Goal: Contribute content

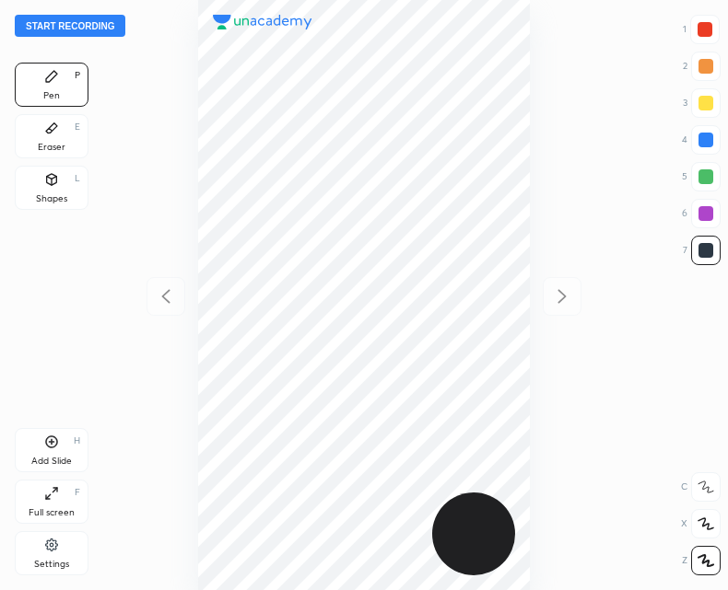
scroll to position [590, 433]
click at [90, 29] on button "Start recording" at bounding box center [70, 26] width 111 height 22
click at [62, 438] on div "Add Slide H" at bounding box center [52, 450] width 74 height 44
click at [178, 286] on div at bounding box center [165, 296] width 39 height 39
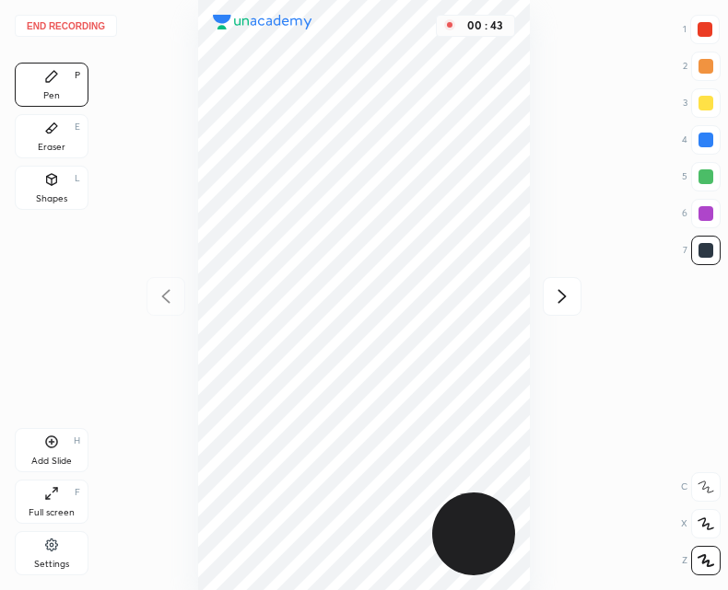
click at [566, 307] on icon at bounding box center [562, 297] width 22 height 22
click at [171, 299] on icon at bounding box center [166, 297] width 22 height 22
click at [555, 301] on icon at bounding box center [562, 297] width 22 height 22
click at [166, 296] on icon at bounding box center [166, 297] width 22 height 22
click at [49, 453] on div "Add Slide H" at bounding box center [52, 450] width 74 height 44
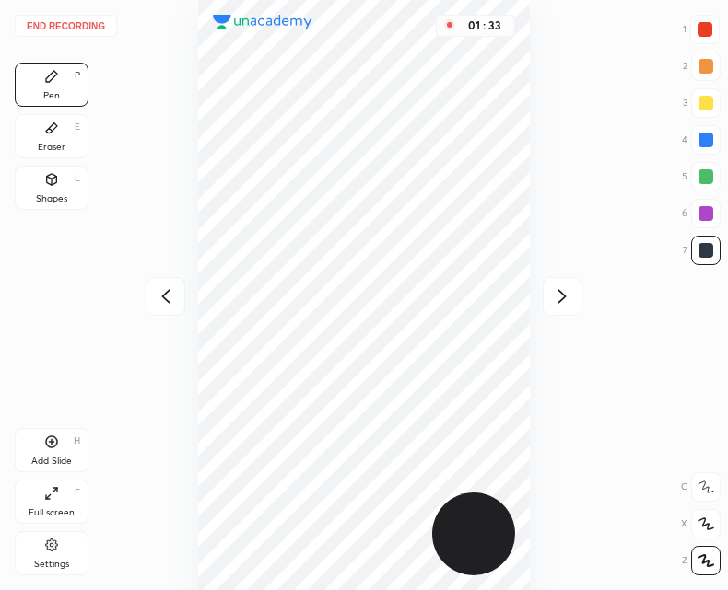
click at [168, 294] on icon at bounding box center [166, 297] width 22 height 22
click at [53, 442] on icon at bounding box center [52, 442] width 6 height 6
click at [53, 441] on icon at bounding box center [51, 442] width 15 height 15
click at [171, 290] on icon at bounding box center [166, 297] width 22 height 22
click at [555, 296] on icon at bounding box center [562, 297] width 22 height 22
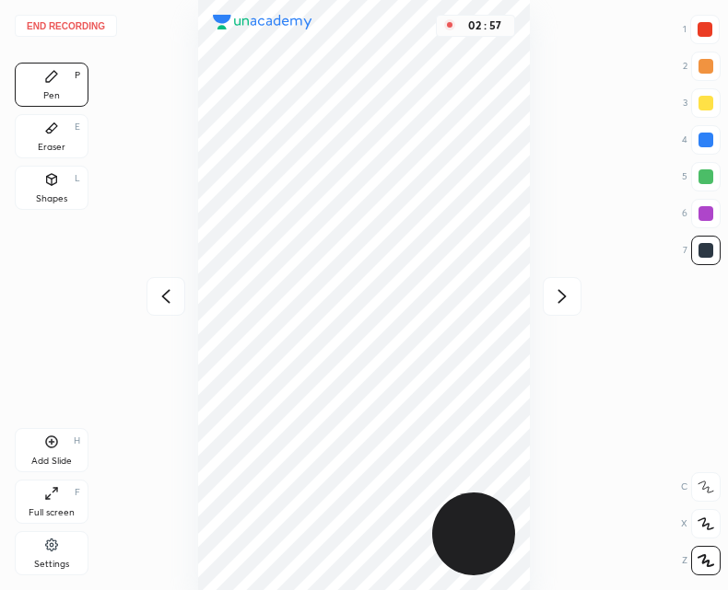
click at [561, 300] on icon at bounding box center [562, 296] width 8 height 14
click at [569, 302] on icon at bounding box center [562, 297] width 22 height 22
click at [173, 296] on icon at bounding box center [166, 297] width 22 height 22
click at [54, 457] on div "Add Slide" at bounding box center [51, 461] width 41 height 9
click at [78, 22] on button "End recording" at bounding box center [66, 26] width 102 height 22
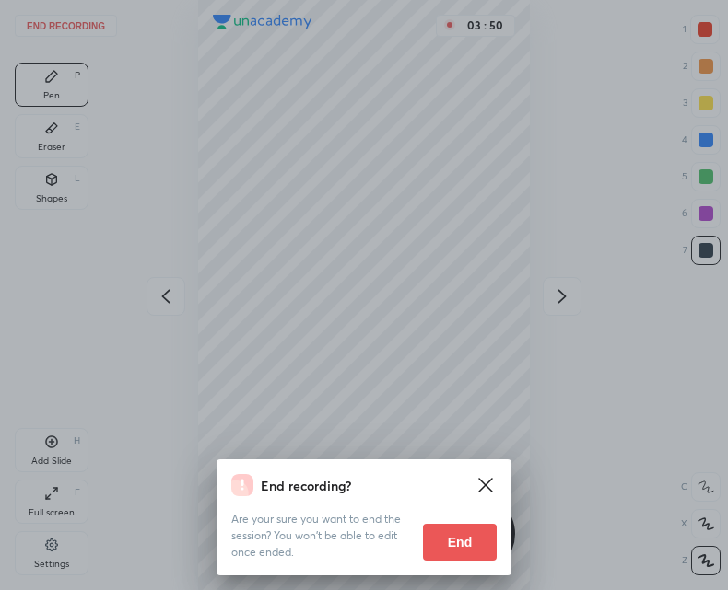
click at [455, 531] on button "End" at bounding box center [460, 542] width 74 height 37
